Goal: Task Accomplishment & Management: Use online tool/utility

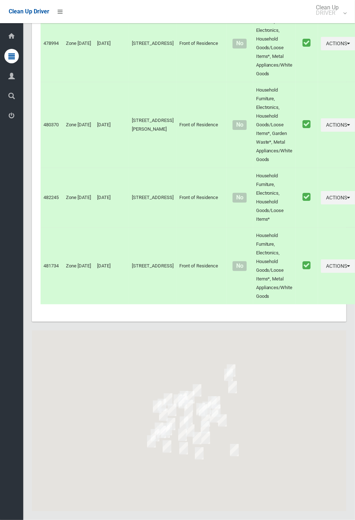
scroll to position [2931, 0]
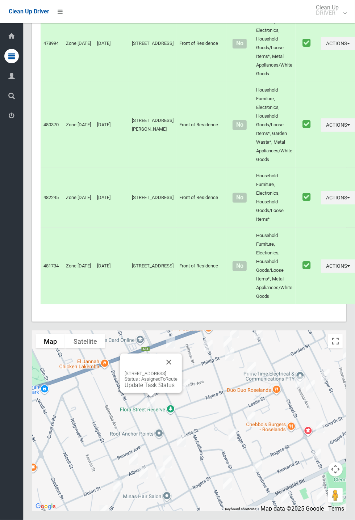
click at [177, 371] on button "Close" at bounding box center [168, 362] width 17 height 17
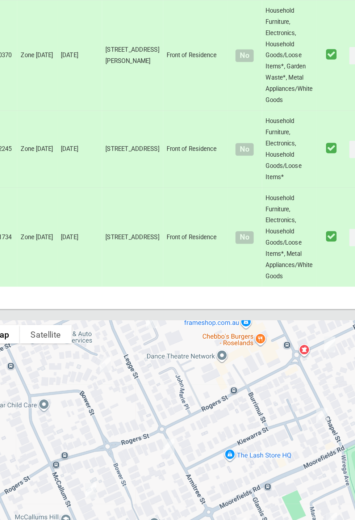
scroll to position [2964, 0]
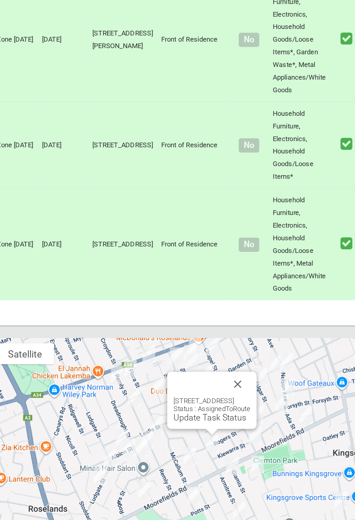
click at [240, 362] on button "Close" at bounding box center [231, 362] width 17 height 17
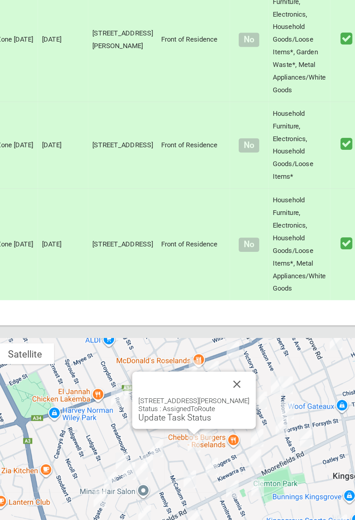
click at [240, 361] on button "Close" at bounding box center [231, 362] width 17 height 17
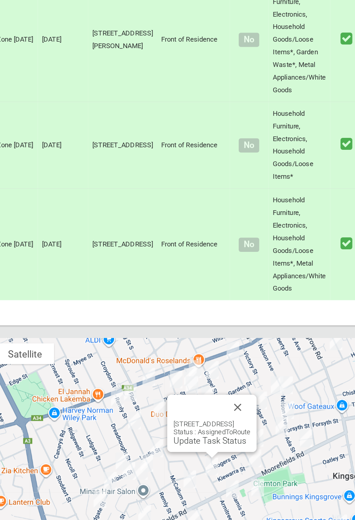
click at [209, 399] on link "Update Task Status" at bounding box center [213, 401] width 50 height 7
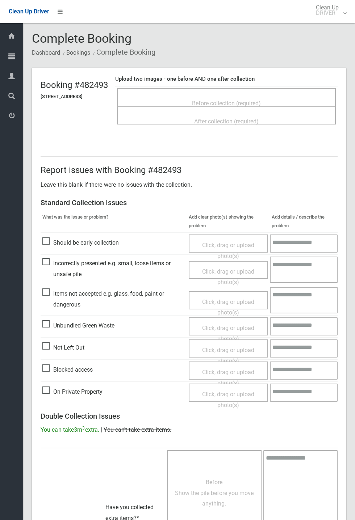
click at [240, 100] on span "Before collection (required)" at bounding box center [226, 103] width 69 height 7
click at [231, 100] on span "Before collection (required)" at bounding box center [226, 103] width 69 height 7
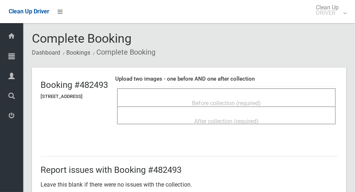
click at [261, 106] on span "Before collection (required)" at bounding box center [226, 103] width 69 height 7
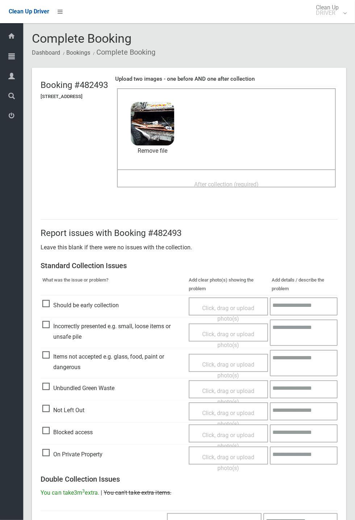
click at [205, 182] on span "After collection (required)" at bounding box center [226, 184] width 64 height 7
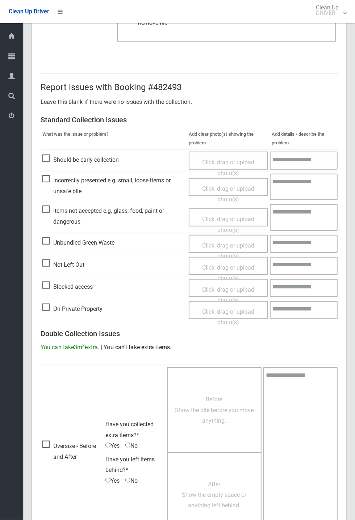
scroll to position [251, 0]
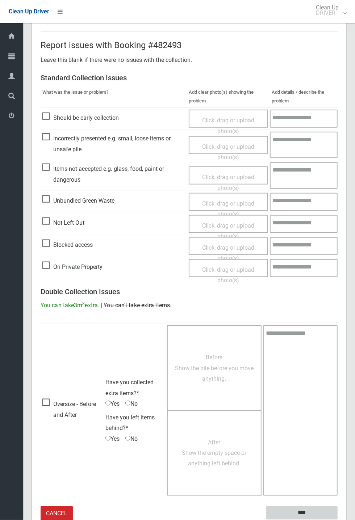
click at [337, 520] on input "****" at bounding box center [301, 513] width 71 height 13
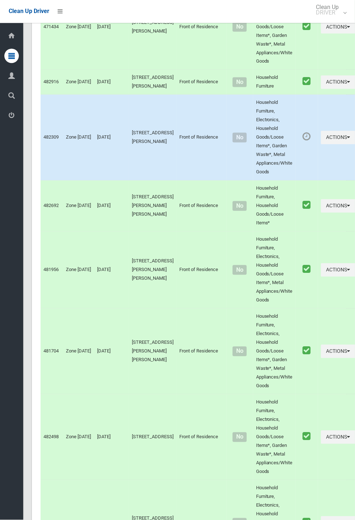
scroll to position [2931, 0]
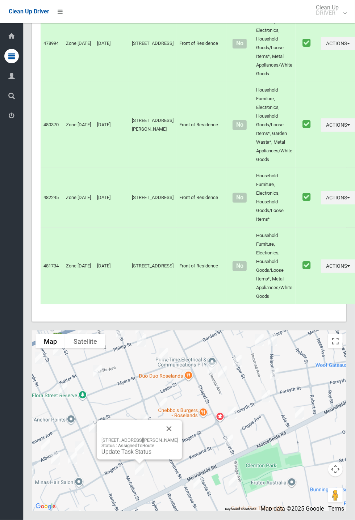
click at [178, 438] on button "Close" at bounding box center [168, 428] width 17 height 17
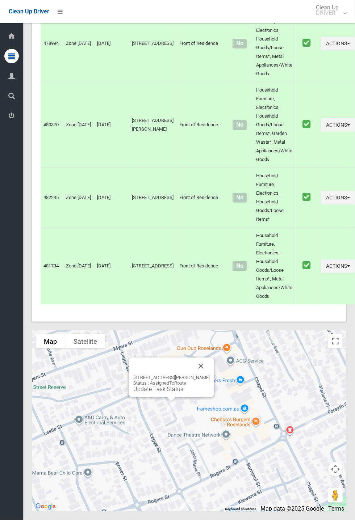
click at [207, 375] on button "Close" at bounding box center [200, 366] width 17 height 17
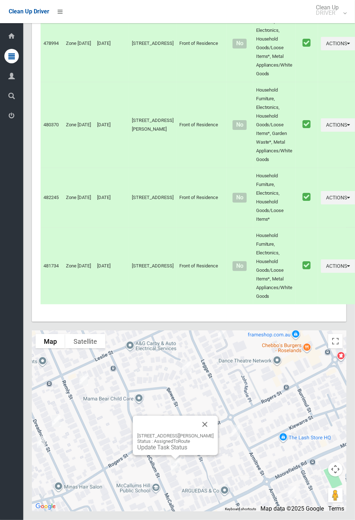
click at [176, 451] on div "1/46 McCallum Street, ROSELANDS NSW 2196 Status : AssignedToRoute Update Task S…" at bounding box center [175, 442] width 76 height 18
click at [171, 451] on link "Update Task Status" at bounding box center [162, 447] width 50 height 7
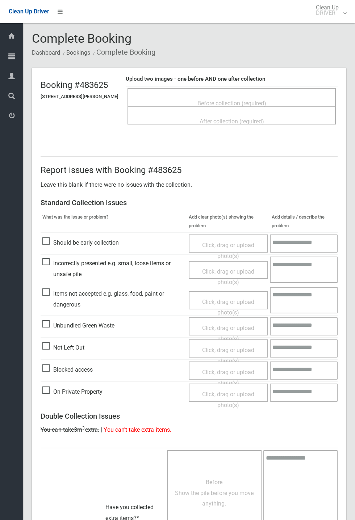
click at [244, 102] on span "Before collection (required)" at bounding box center [231, 103] width 69 height 7
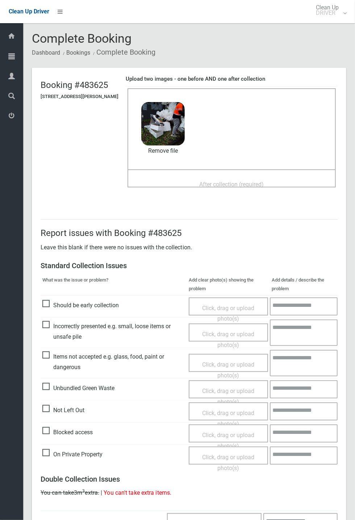
click at [220, 181] on span "After collection (required)" at bounding box center [231, 184] width 64 height 7
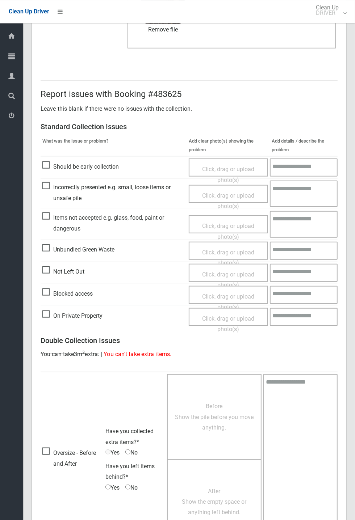
scroll to position [251, 0]
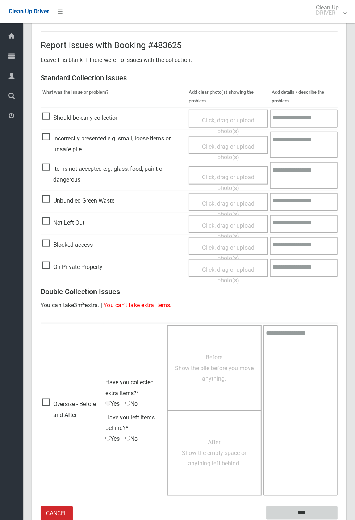
click at [337, 520] on input "****" at bounding box center [301, 513] width 71 height 13
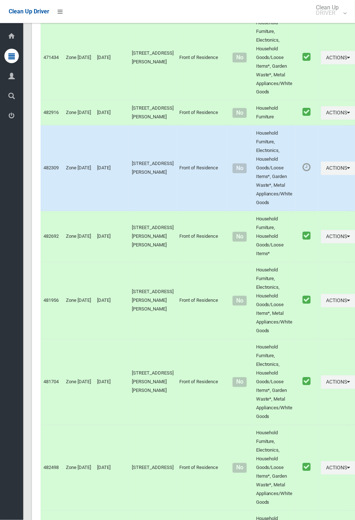
scroll to position [2931, 0]
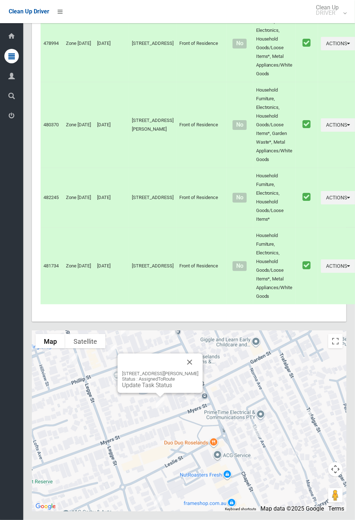
click at [155, 389] on link "Update Task Status" at bounding box center [147, 385] width 50 height 7
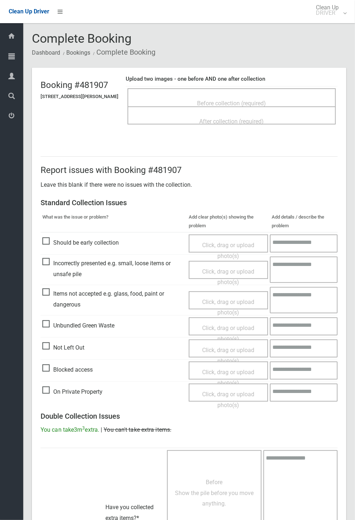
click at [228, 100] on span "Before collection (required)" at bounding box center [231, 103] width 69 height 7
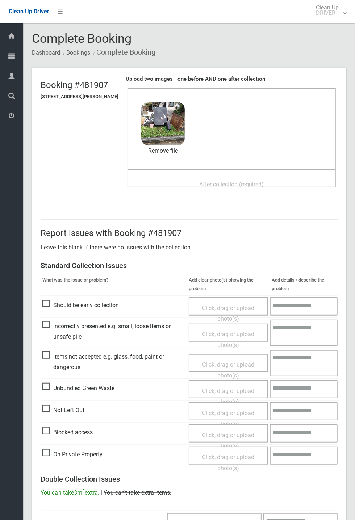
click at [220, 177] on div "After collection (required)" at bounding box center [231, 183] width 192 height 13
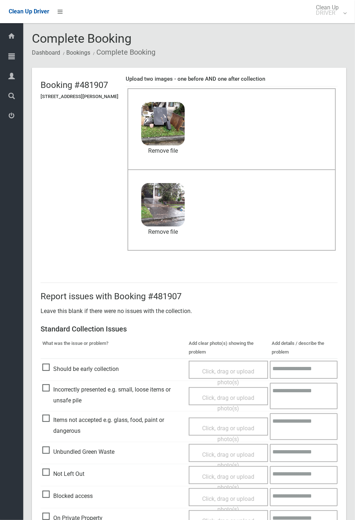
scroll to position [251, 0]
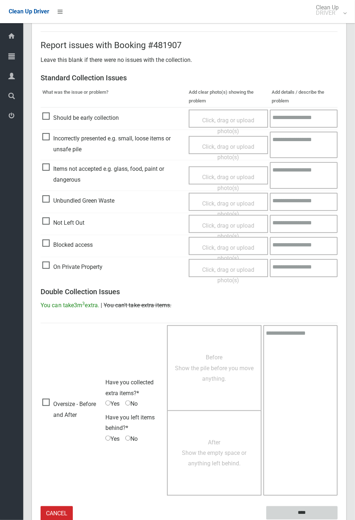
click at [305, 513] on input "****" at bounding box center [301, 513] width 71 height 13
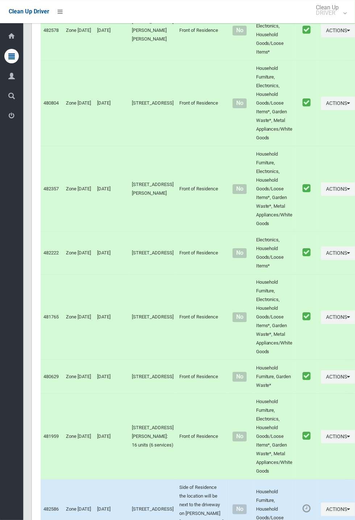
scroll to position [2931, 0]
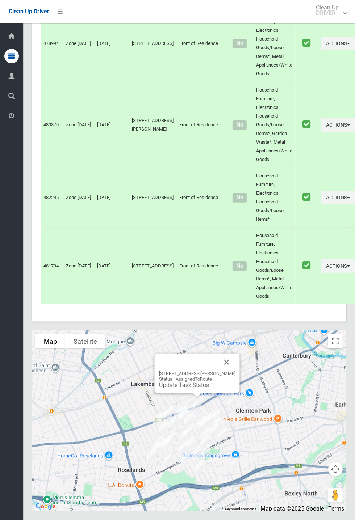
click at [235, 371] on button "Close" at bounding box center [226, 362] width 17 height 17
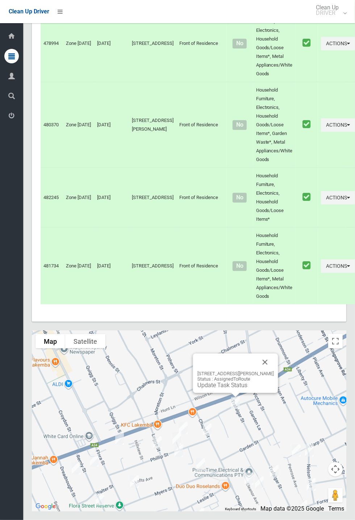
click at [272, 371] on button "Close" at bounding box center [264, 362] width 17 height 17
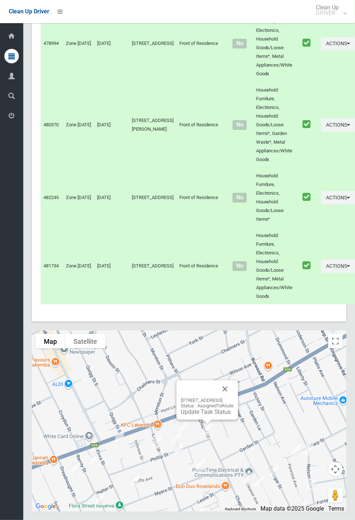
click at [238, 420] on div "29 Chapel Street, ROSELANDS NSW 2196 Status : AssignedToRoute Update Task Status" at bounding box center [207, 400] width 62 height 39
click at [234, 398] on button "Close" at bounding box center [224, 389] width 17 height 17
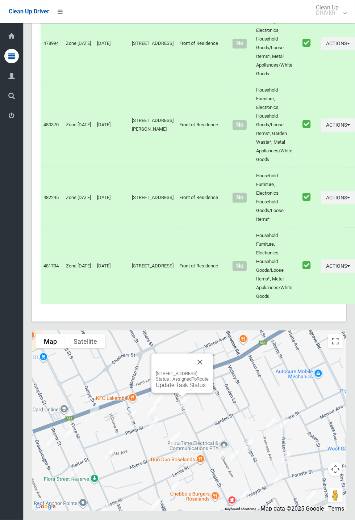
click at [189, 389] on div "29 Chapel Street, ROSELANDS NSW 2196 Status : AssignedToRoute Update Task Status" at bounding box center [182, 380] width 53 height 18
click at [209, 371] on button "Close" at bounding box center [199, 362] width 17 height 17
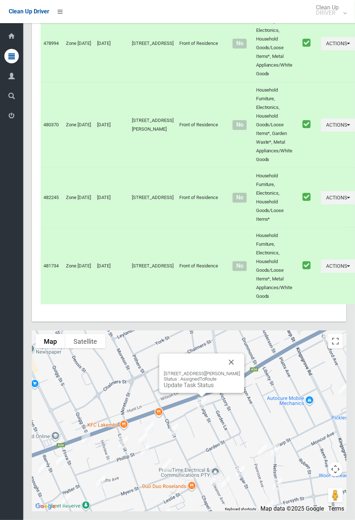
click at [238, 371] on button "Close" at bounding box center [231, 362] width 17 height 17
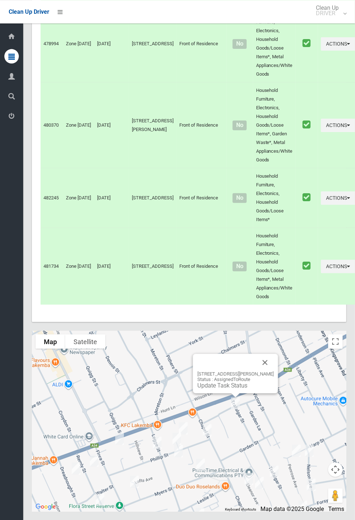
click at [274, 371] on button "Close" at bounding box center [264, 362] width 17 height 17
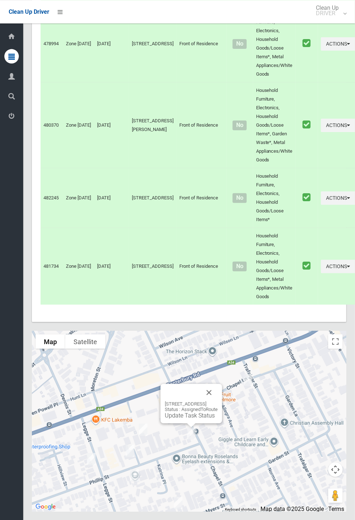
click at [201, 419] on div "29 Chapel Street, ROSELANDS NSW 2196 Status : AssignedToRoute Update Task Status" at bounding box center [191, 410] width 53 height 18
click at [197, 419] on link "Update Task Status" at bounding box center [190, 415] width 50 height 7
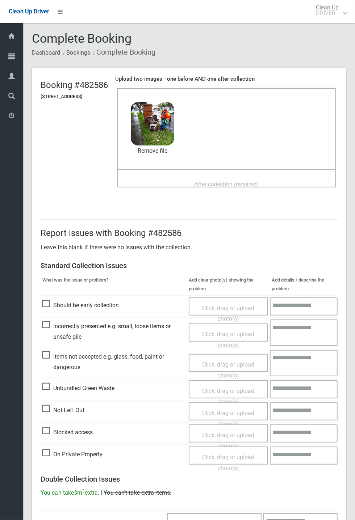
click at [227, 168] on div "Before collection (required) 4.3 MB 2025-09-1009.04.205271723627659259925.jpg C…" at bounding box center [226, 128] width 219 height 81
click at [234, 181] on span "After collection (required)" at bounding box center [226, 184] width 64 height 7
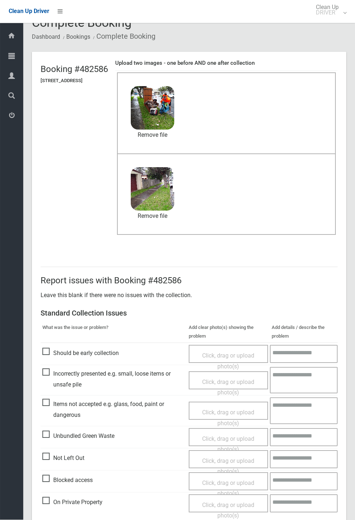
scroll to position [252, 0]
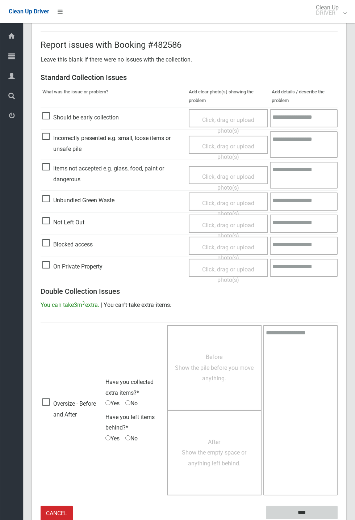
click at [337, 520] on input "****" at bounding box center [301, 512] width 71 height 13
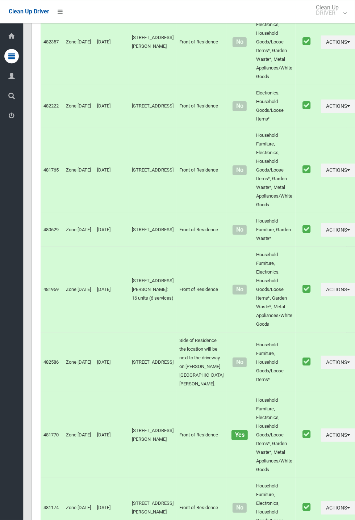
scroll to position [2931, 0]
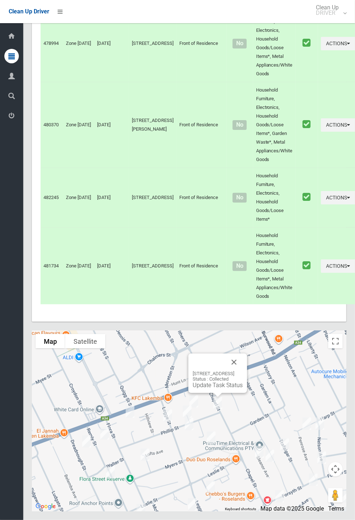
click at [243, 371] on button "Close" at bounding box center [233, 362] width 17 height 17
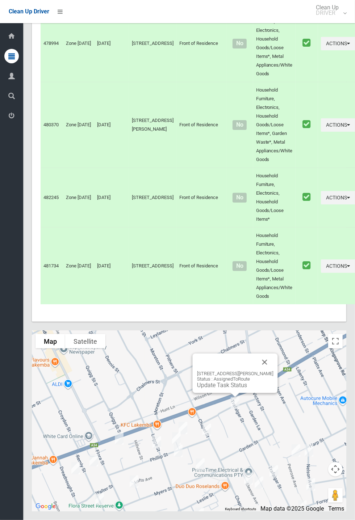
click at [218, 389] on link "Update Task Status" at bounding box center [222, 385] width 50 height 7
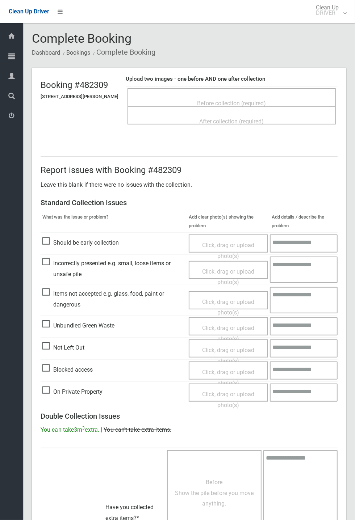
click at [231, 96] on div "Before collection (required)" at bounding box center [231, 102] width 192 height 13
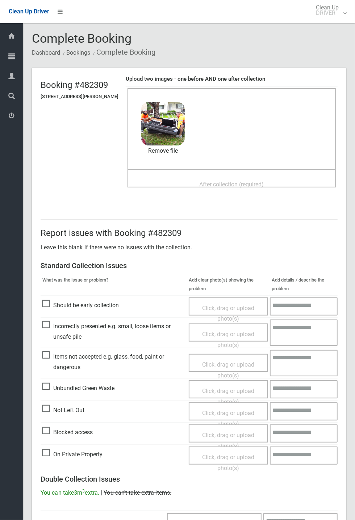
click at [223, 177] on div "After collection (required)" at bounding box center [231, 183] width 192 height 13
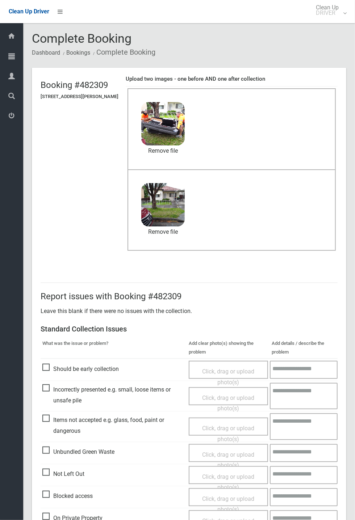
scroll to position [251, 0]
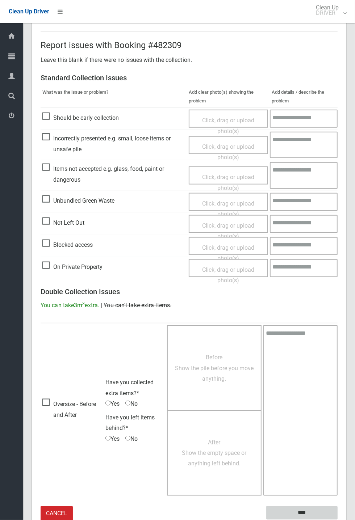
click at [337, 520] on input "****" at bounding box center [301, 513] width 71 height 13
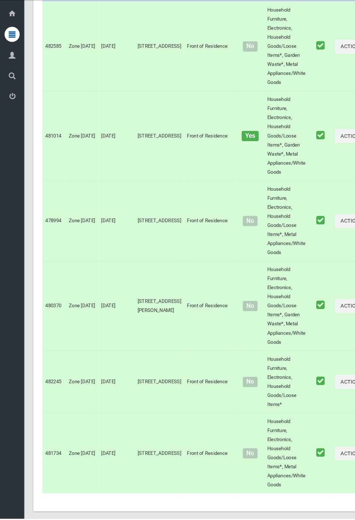
scroll to position [2931, 0]
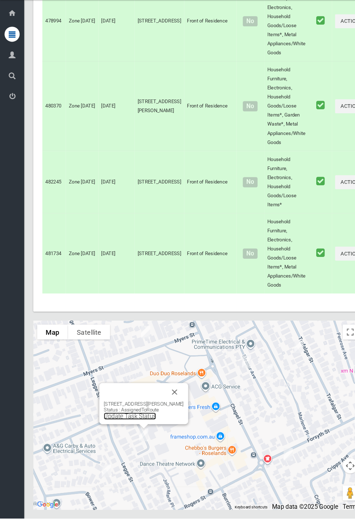
click at [138, 425] on link "Update Task Status" at bounding box center [125, 422] width 50 height 7
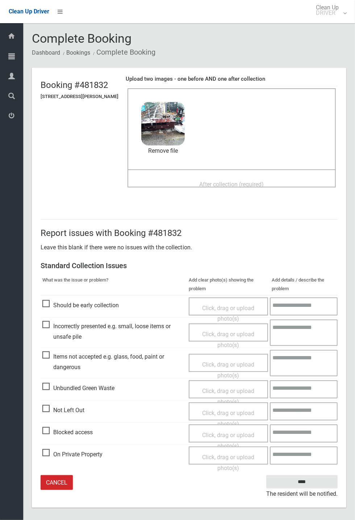
click at [216, 181] on span "After collection (required)" at bounding box center [231, 184] width 64 height 7
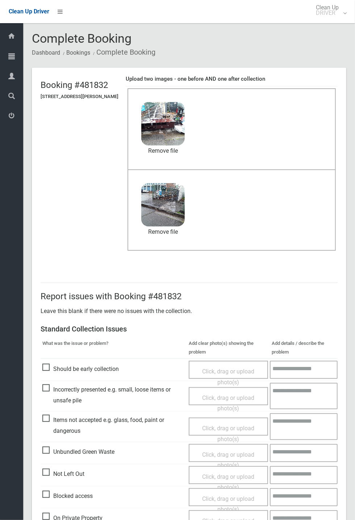
scroll to position [34, 0]
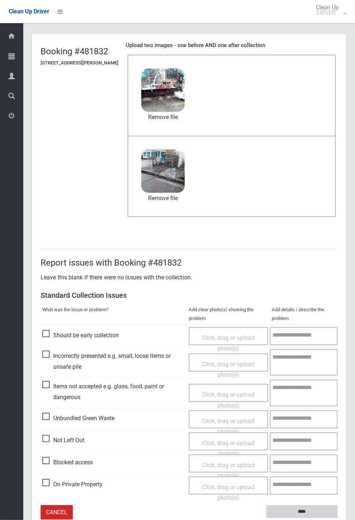
click at [303, 513] on input "****" at bounding box center [301, 511] width 71 height 13
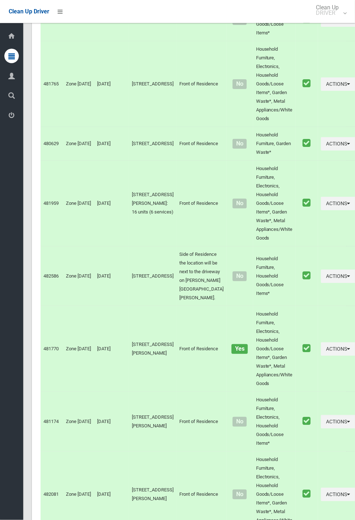
scroll to position [2931, 0]
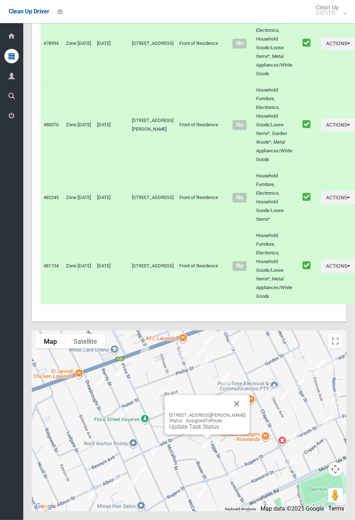
click at [245, 413] on button "Close" at bounding box center [236, 403] width 17 height 17
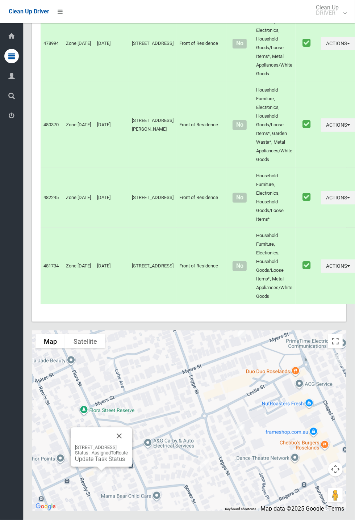
click at [128, 445] on button "Close" at bounding box center [118, 436] width 17 height 17
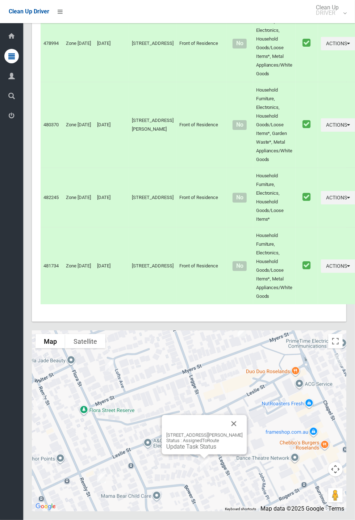
click at [197, 450] on link "Update Task Status" at bounding box center [191, 447] width 50 height 7
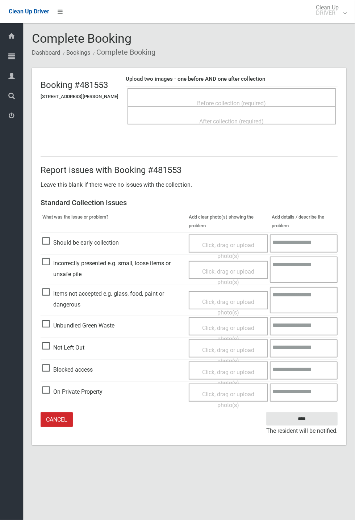
click at [235, 96] on div "Before collection (required)" at bounding box center [231, 102] width 192 height 13
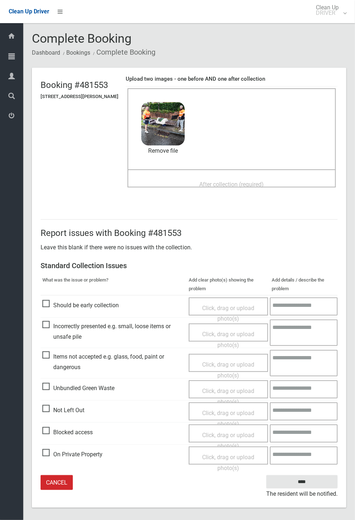
click at [261, 181] on span "After collection (required)" at bounding box center [231, 184] width 64 height 7
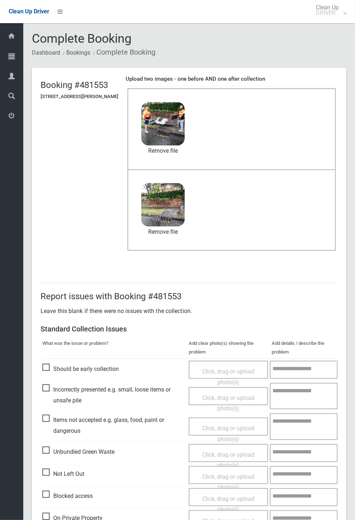
scroll to position [34, 0]
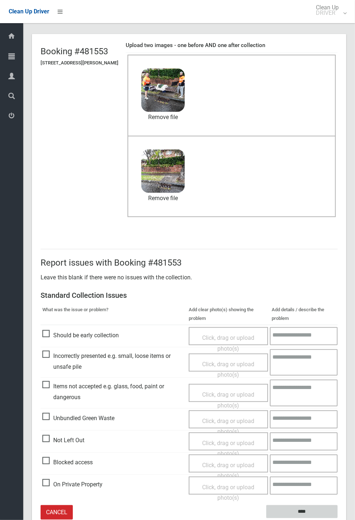
click at [337, 519] on input "****" at bounding box center [301, 511] width 71 height 13
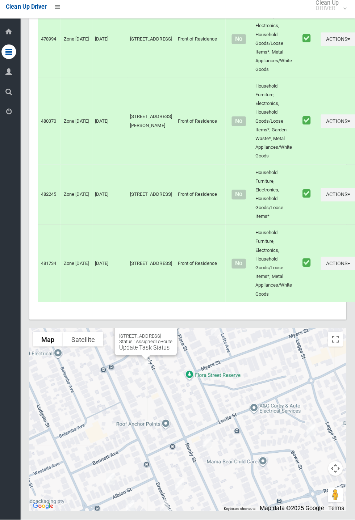
scroll to position [2931, 0]
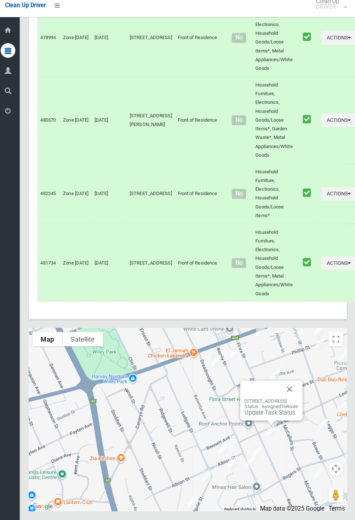
click at [281, 400] on div at bounding box center [262, 390] width 35 height 17
click at [298, 400] on button "Close" at bounding box center [289, 390] width 17 height 17
click at [284, 499] on div "70A Remly Street, ROSELANDS NSW 2196 Status : AssignedToRoute Update Task Status" at bounding box center [189, 421] width 314 height 181
click at [302, 422] on div "70A Remly Street, ROSELANDS NSW 2196 Status : AssignedToRoute Update Task Status" at bounding box center [272, 401] width 62 height 39
click at [298, 400] on button "Close" at bounding box center [289, 390] width 17 height 17
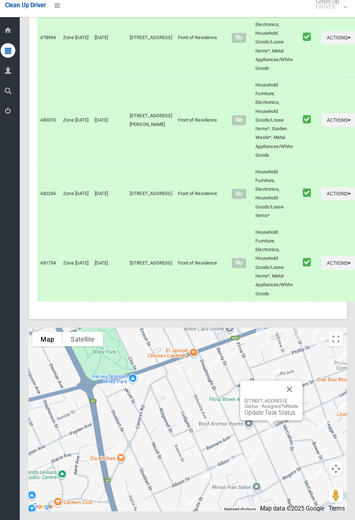
click at [266, 417] on link "Update Task Status" at bounding box center [270, 414] width 50 height 7
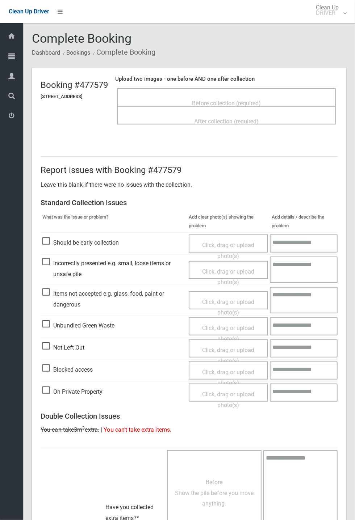
click at [260, 100] on span "Before collection (required)" at bounding box center [226, 103] width 69 height 7
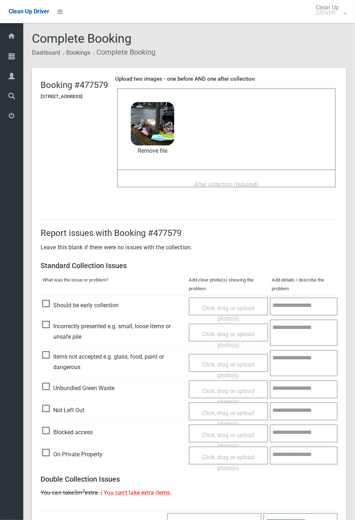
click at [218, 181] on span "After collection (required)" at bounding box center [226, 184] width 64 height 7
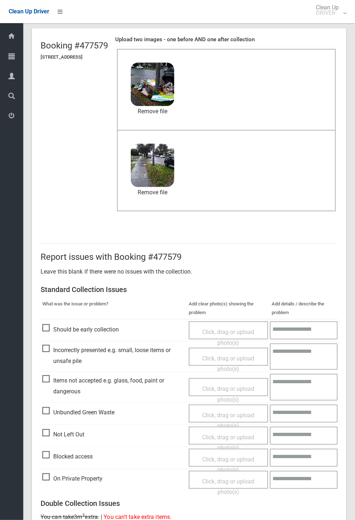
scroll to position [251, 0]
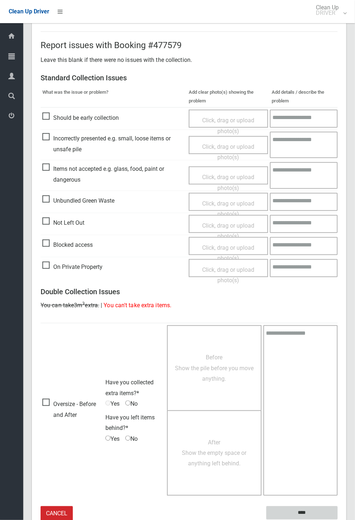
click at [301, 511] on input "****" at bounding box center [301, 513] width 71 height 13
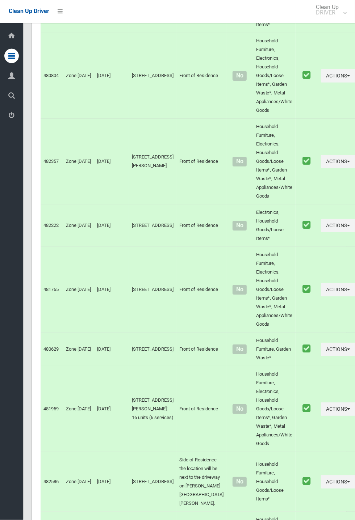
scroll to position [2931, 0]
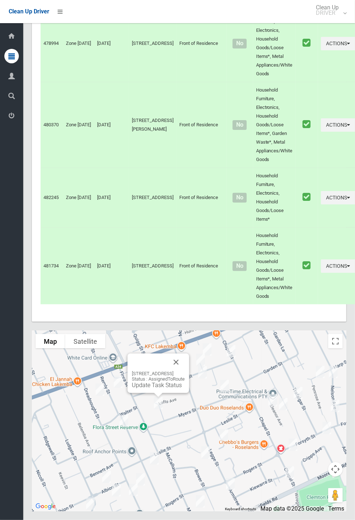
click at [189, 393] on div "[STREET_ADDRESS] Status : AssignedToRoute Update Task Status" at bounding box center [158, 373] width 62 height 39
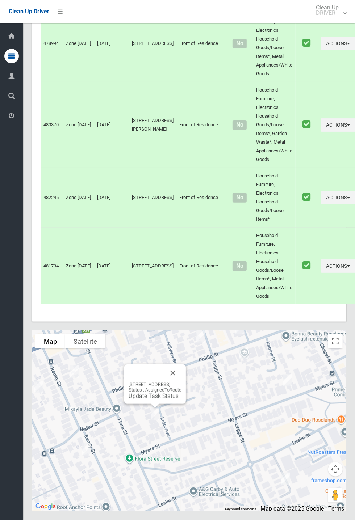
click at [181, 382] on button "Close" at bounding box center [172, 373] width 17 height 17
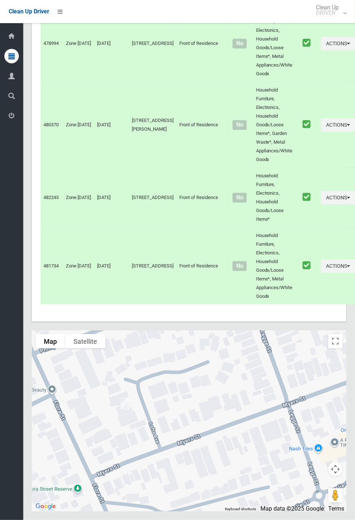
scroll to position [2931, 0]
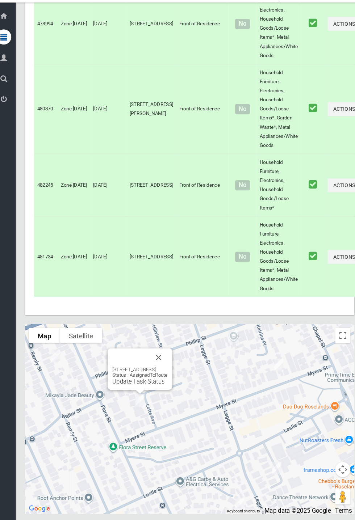
click at [150, 389] on div "[STREET_ADDRESS] Status : AssignedToRoute Update Task Status" at bounding box center [141, 380] width 53 height 18
click at [144, 393] on div "[STREET_ADDRESS] Status : AssignedToRoute Update Task Status" at bounding box center [142, 373] width 62 height 39
click at [136, 389] on link "Update Task Status" at bounding box center [140, 385] width 50 height 7
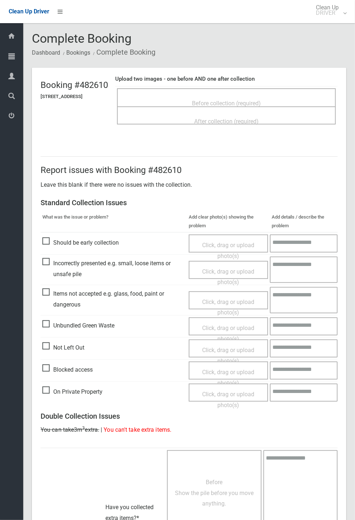
click at [243, 100] on span "Before collection (required)" at bounding box center [226, 103] width 69 height 7
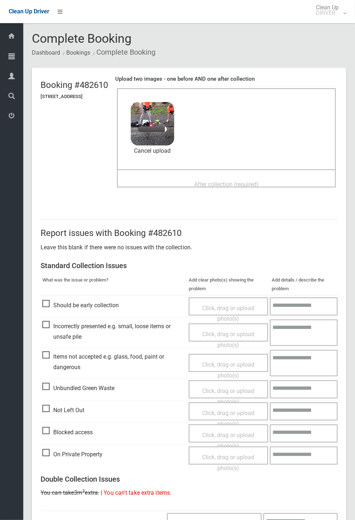
click at [232, 181] on span "After collection (required)" at bounding box center [226, 184] width 64 height 7
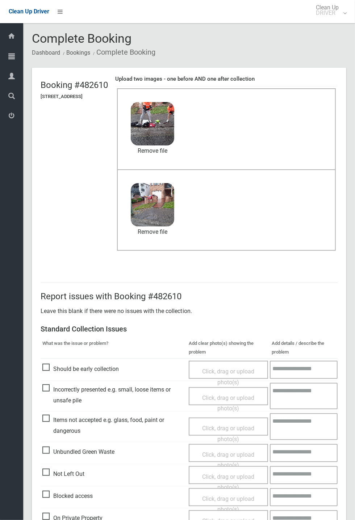
scroll to position [251, 0]
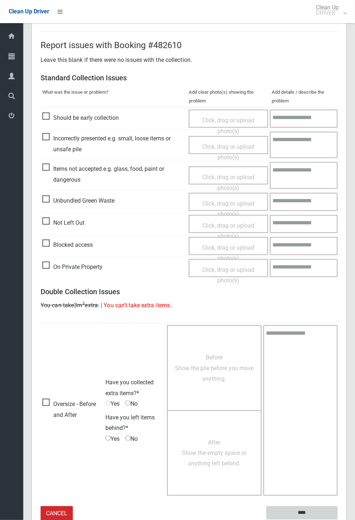
click at [337, 520] on input "****" at bounding box center [301, 513] width 71 height 13
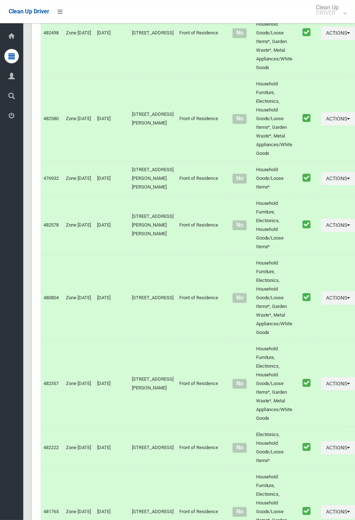
scroll to position [2931, 0]
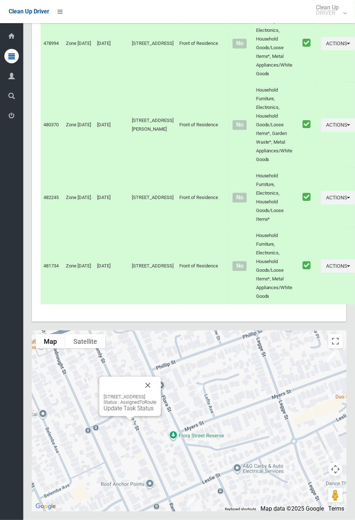
click at [126, 412] on link "Update Task Status" at bounding box center [129, 408] width 50 height 7
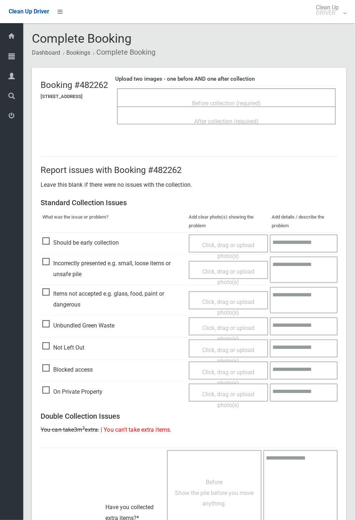
click at [216, 103] on span "Before collection (required)" at bounding box center [226, 103] width 69 height 7
click at [261, 101] on span "Before collection (required)" at bounding box center [226, 103] width 69 height 7
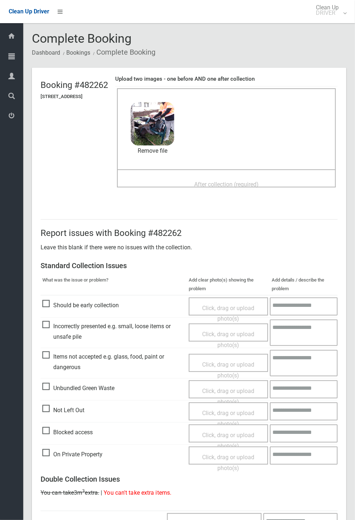
click at [209, 181] on span "After collection (required)" at bounding box center [226, 184] width 64 height 7
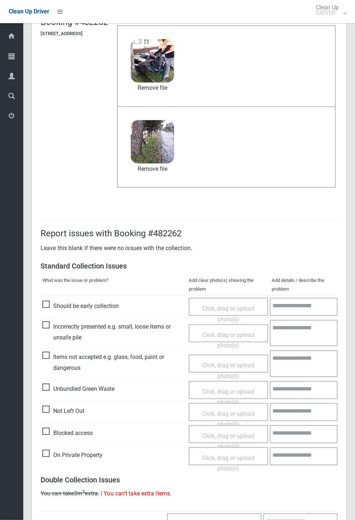
scroll to position [251, 0]
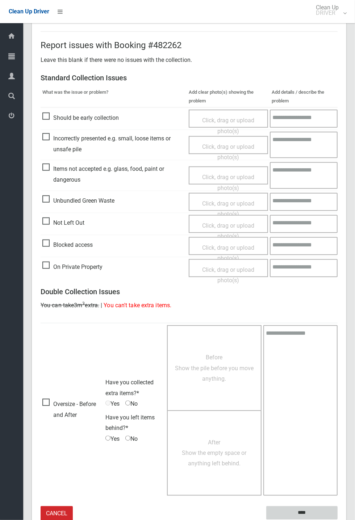
click at [337, 520] on input "****" at bounding box center [301, 513] width 71 height 13
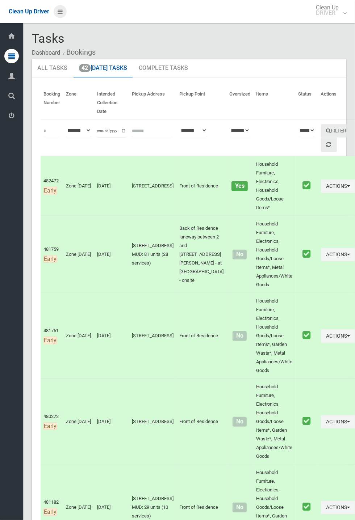
click at [63, 18] on icon at bounding box center [60, 11] width 5 height 12
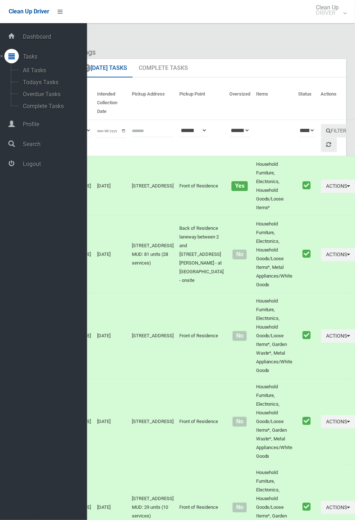
click at [39, 165] on span "Logout" at bounding box center [54, 164] width 66 height 7
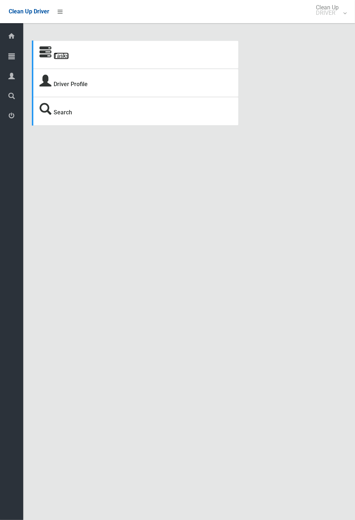
click at [68, 59] on link "Tasks" at bounding box center [61, 55] width 15 height 7
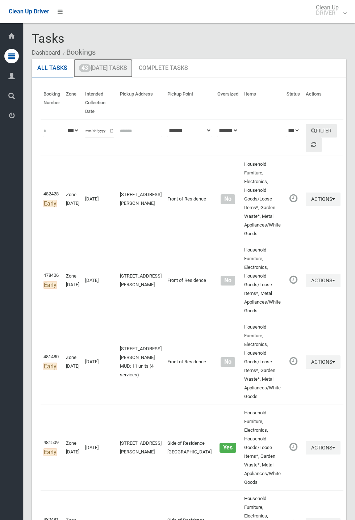
click at [118, 71] on link "43 [DATE] Tasks" at bounding box center [102, 68] width 59 height 19
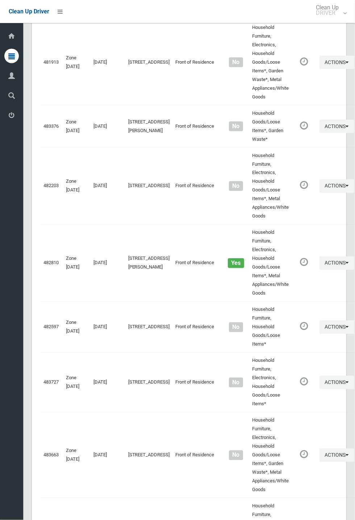
scroll to position [1114, 0]
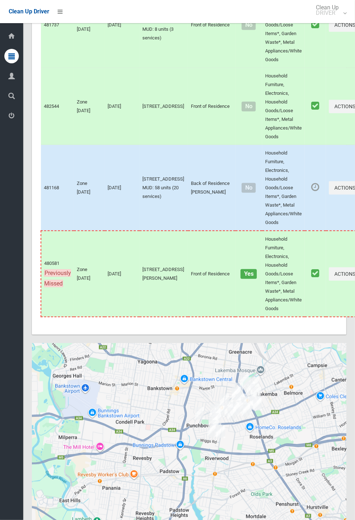
scroll to position [3199, 0]
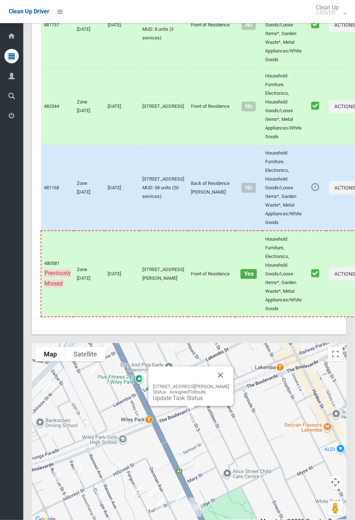
click at [234, 394] on div "[STREET_ADDRESS][PERSON_NAME] Status : AssignedToRoute Update Task Status" at bounding box center [190, 386] width 85 height 39
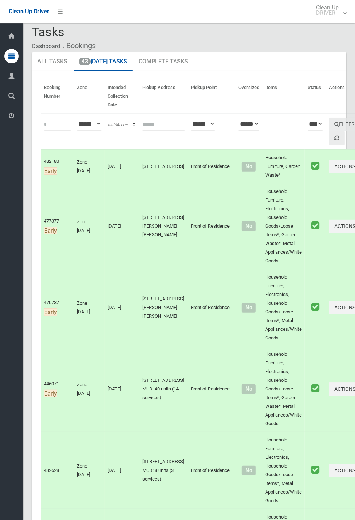
scroll to position [0, 0]
